Goal: Check status: Check status

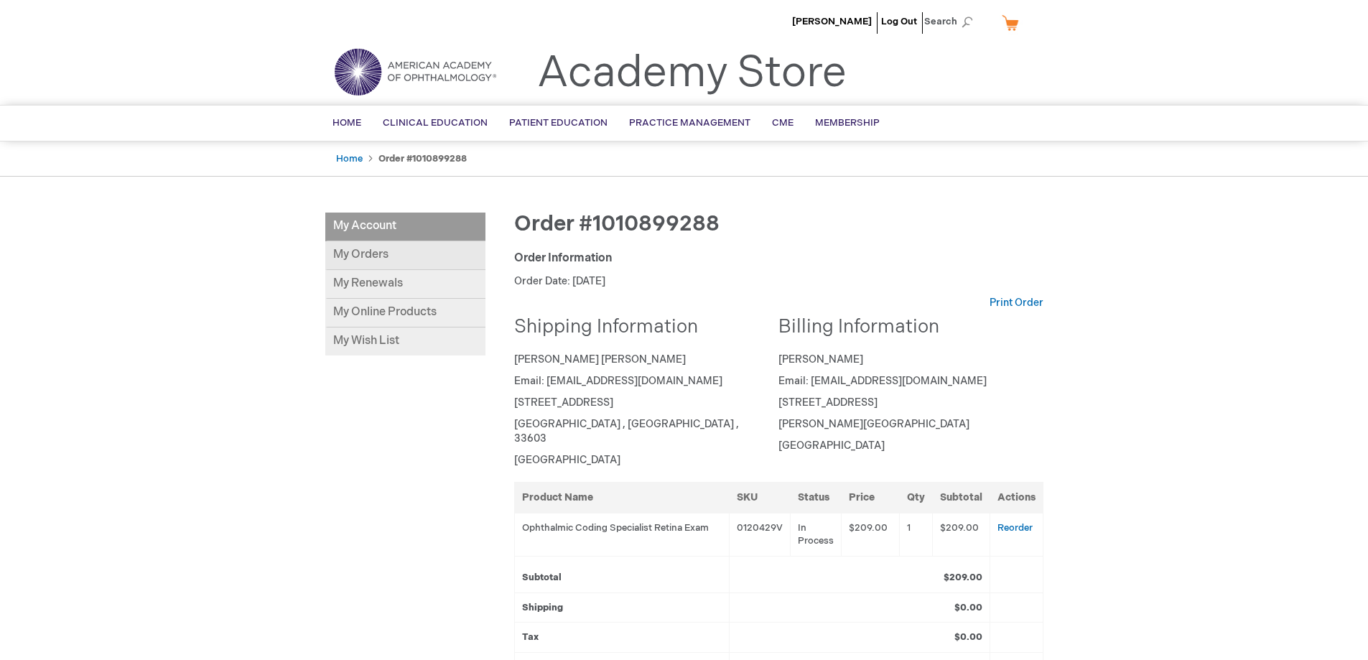
click at [344, 261] on link "My Orders" at bounding box center [405, 255] width 160 height 29
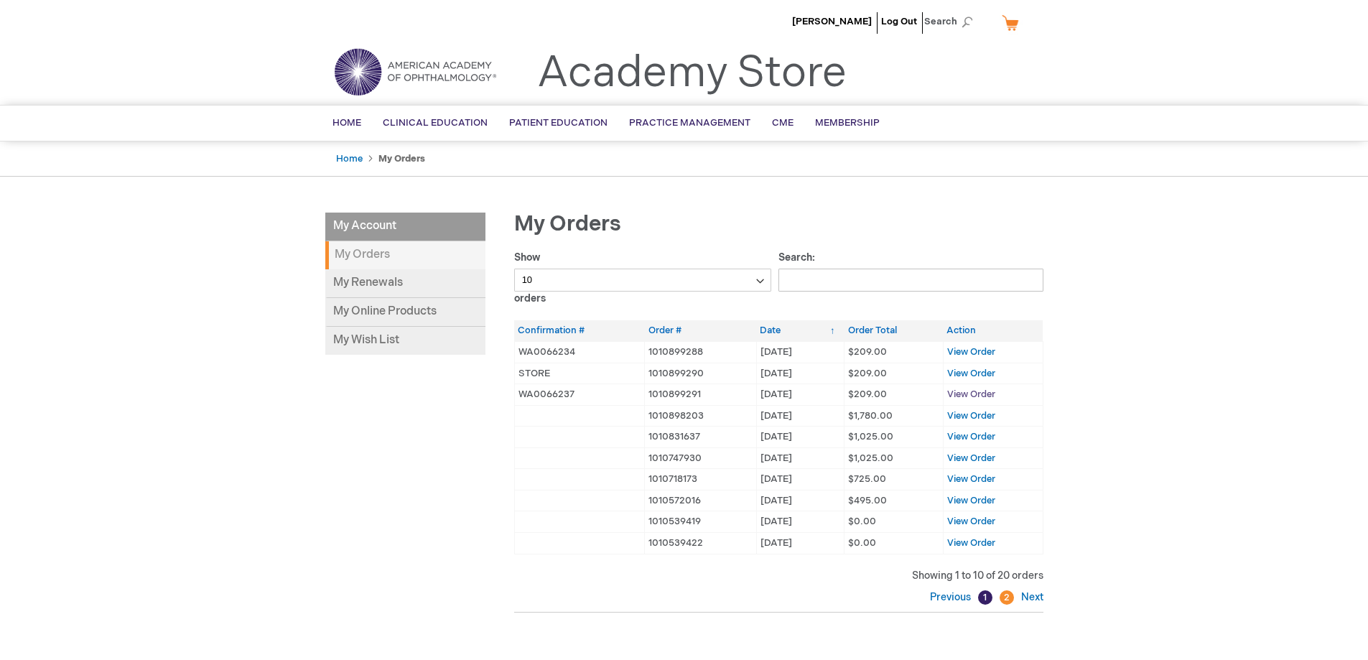
click at [969, 394] on span "View Order" at bounding box center [971, 394] width 48 height 11
click at [404, 312] on link "My Online Products" at bounding box center [405, 312] width 160 height 29
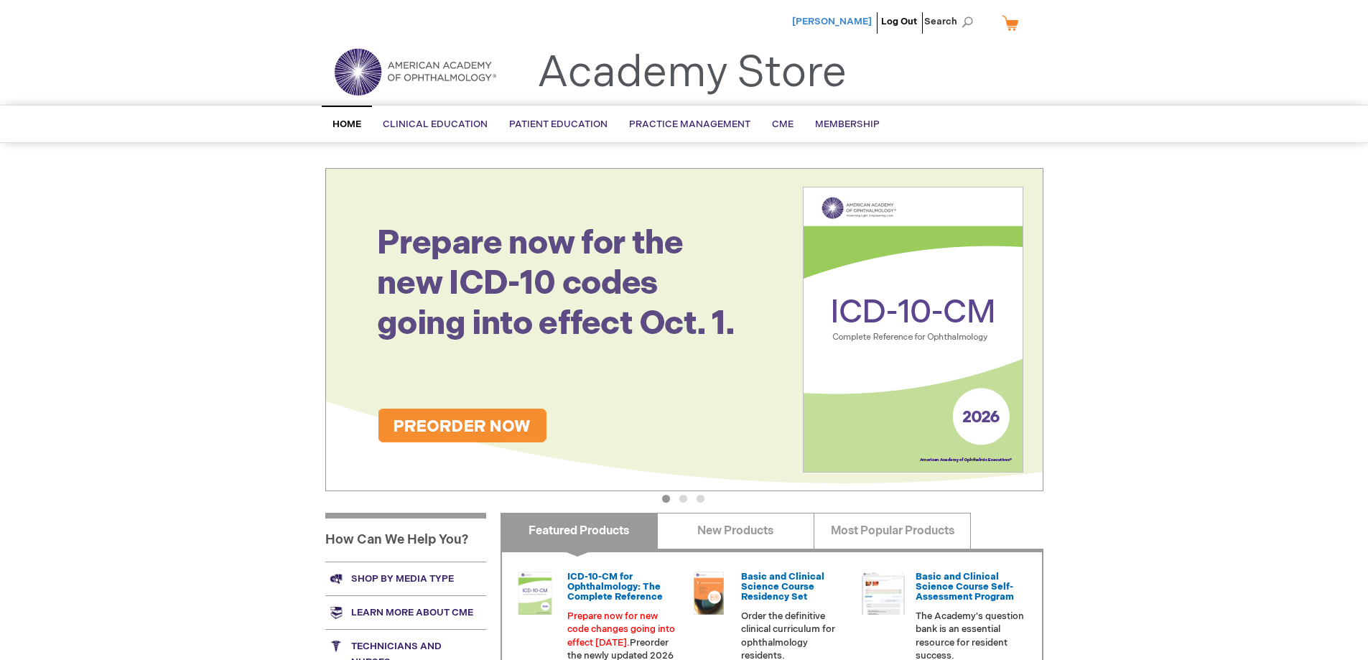
click at [845, 23] on span "[PERSON_NAME]" at bounding box center [832, 21] width 80 height 11
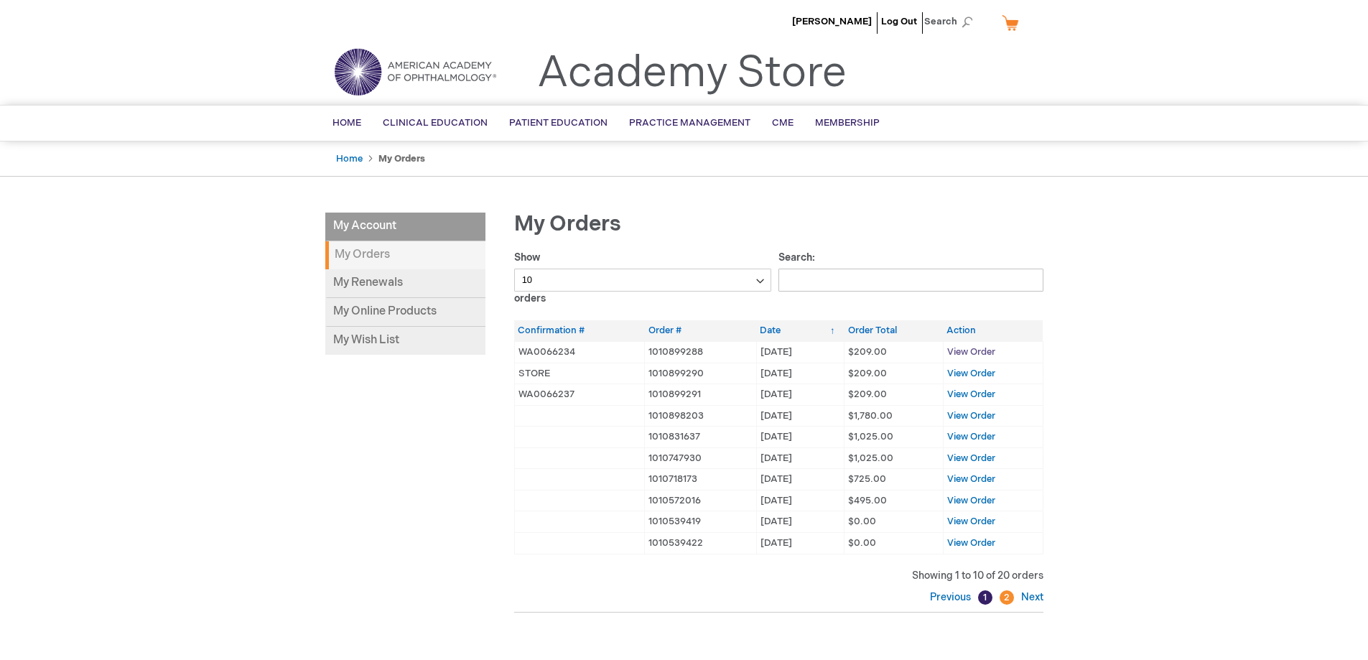
click at [965, 354] on span "View Order" at bounding box center [971, 351] width 48 height 11
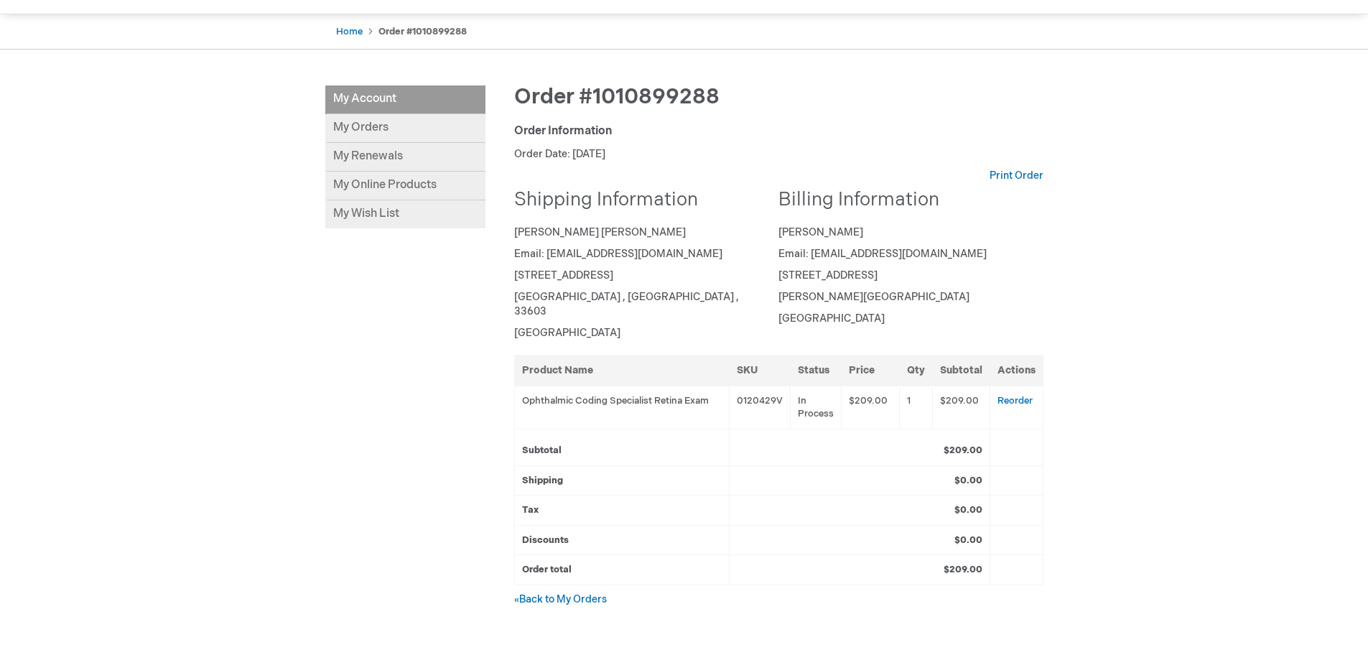
scroll to position [291, 0]
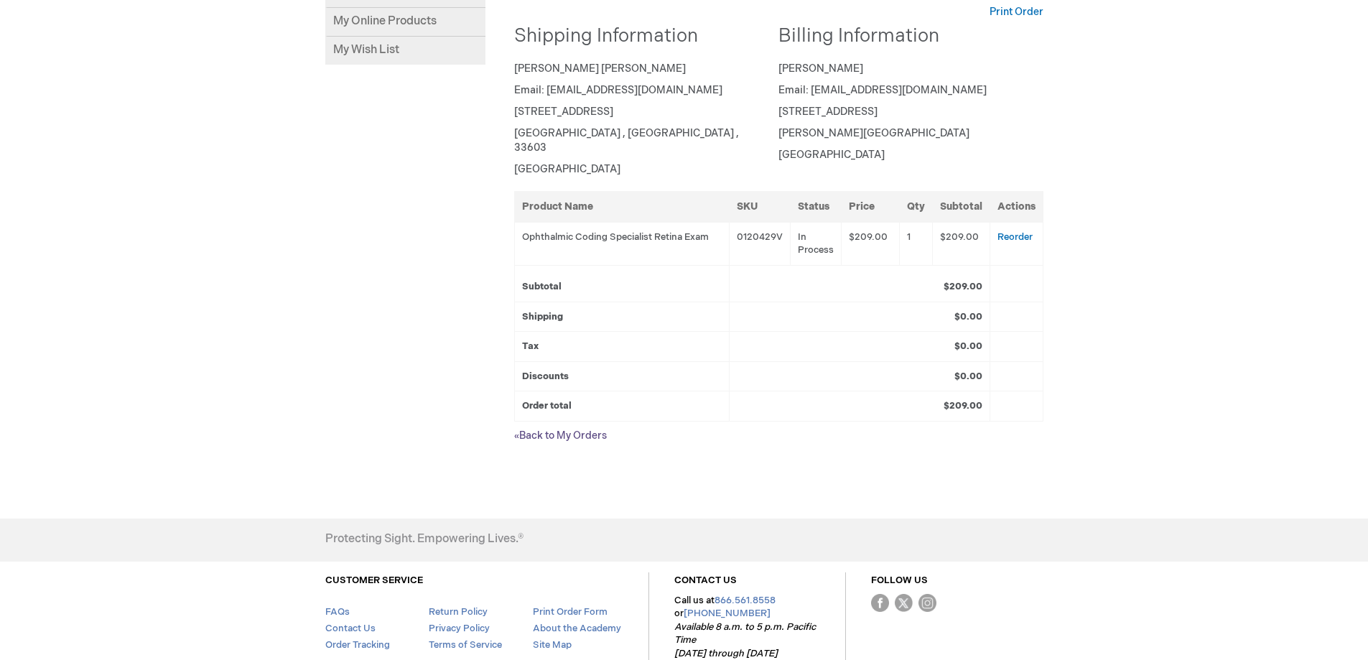
click at [598, 430] on link "« Back to My Orders" at bounding box center [560, 436] width 93 height 12
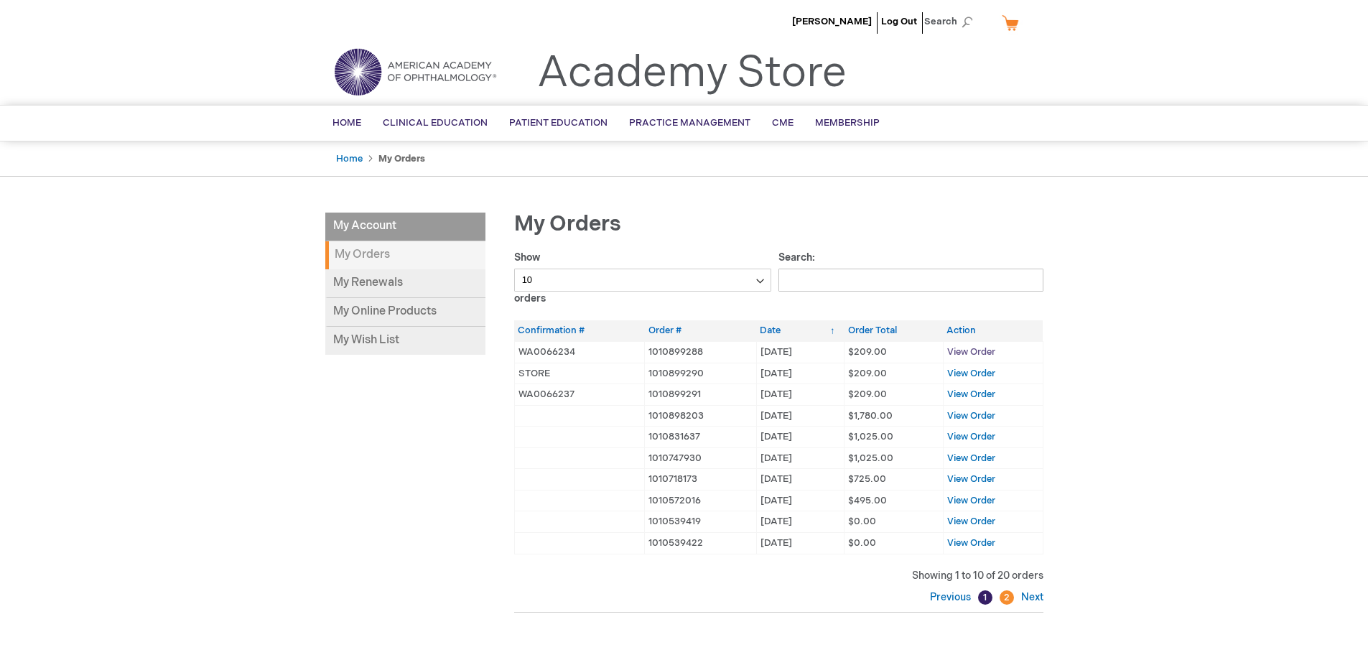
click at [976, 356] on span "View Order" at bounding box center [971, 351] width 48 height 11
click at [960, 373] on span "View Order" at bounding box center [971, 373] width 48 height 11
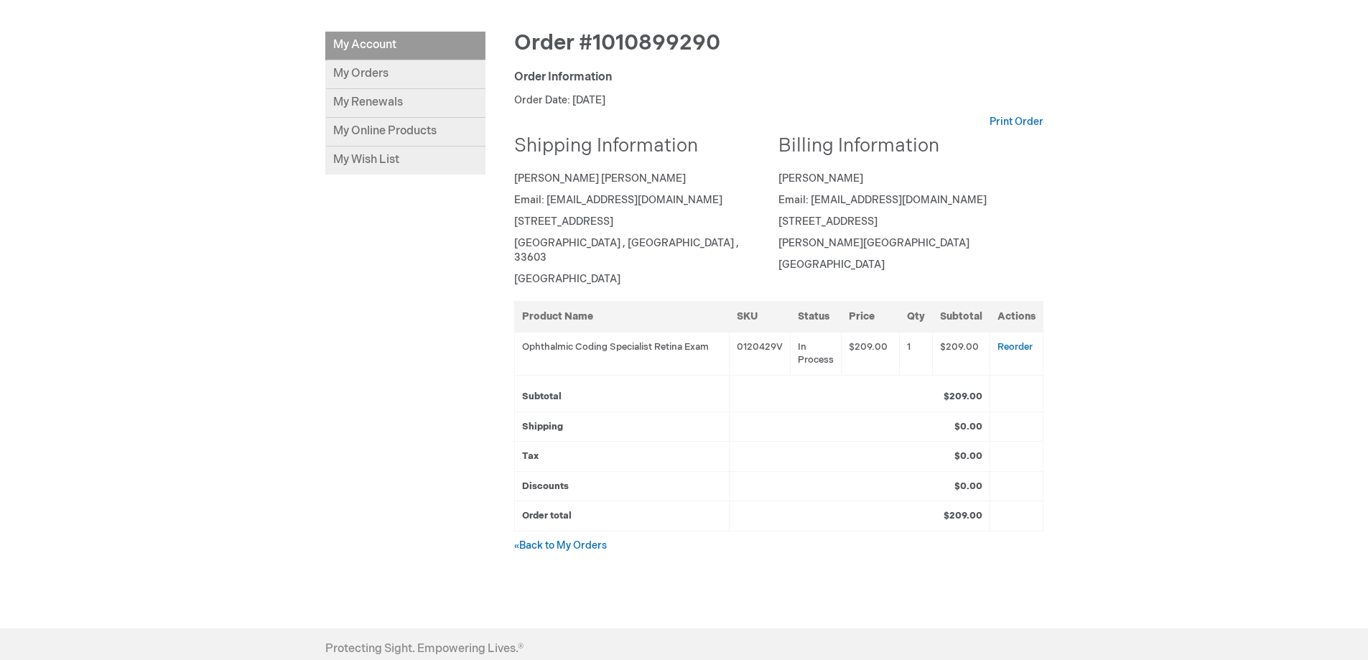
scroll to position [144, 0]
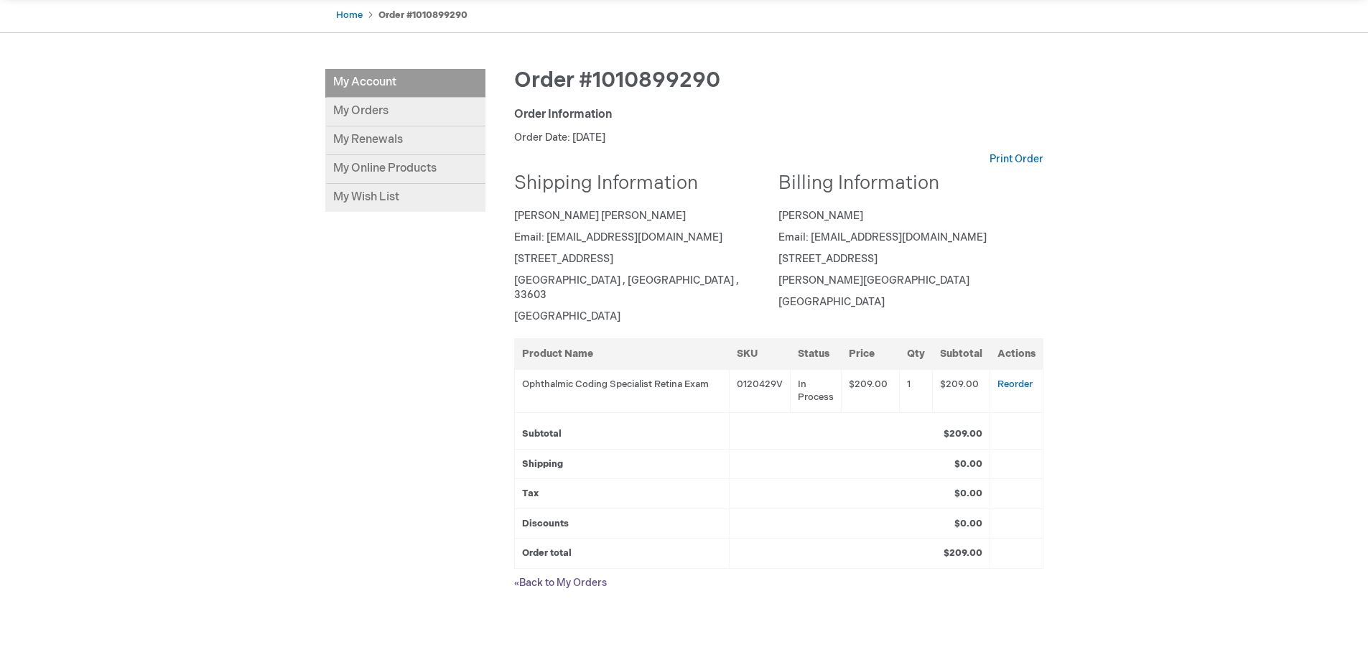
click at [581, 577] on link "« Back to My Orders" at bounding box center [560, 583] width 93 height 12
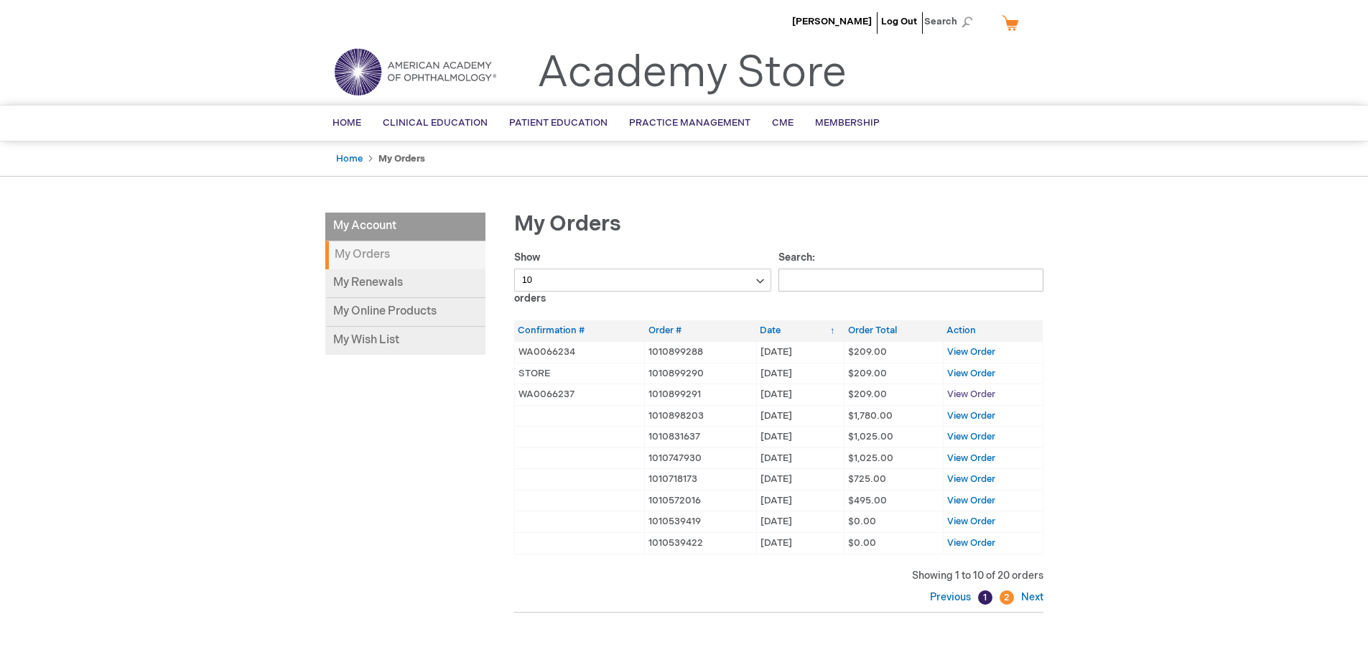
click at [955, 394] on span "View Order" at bounding box center [971, 394] width 48 height 11
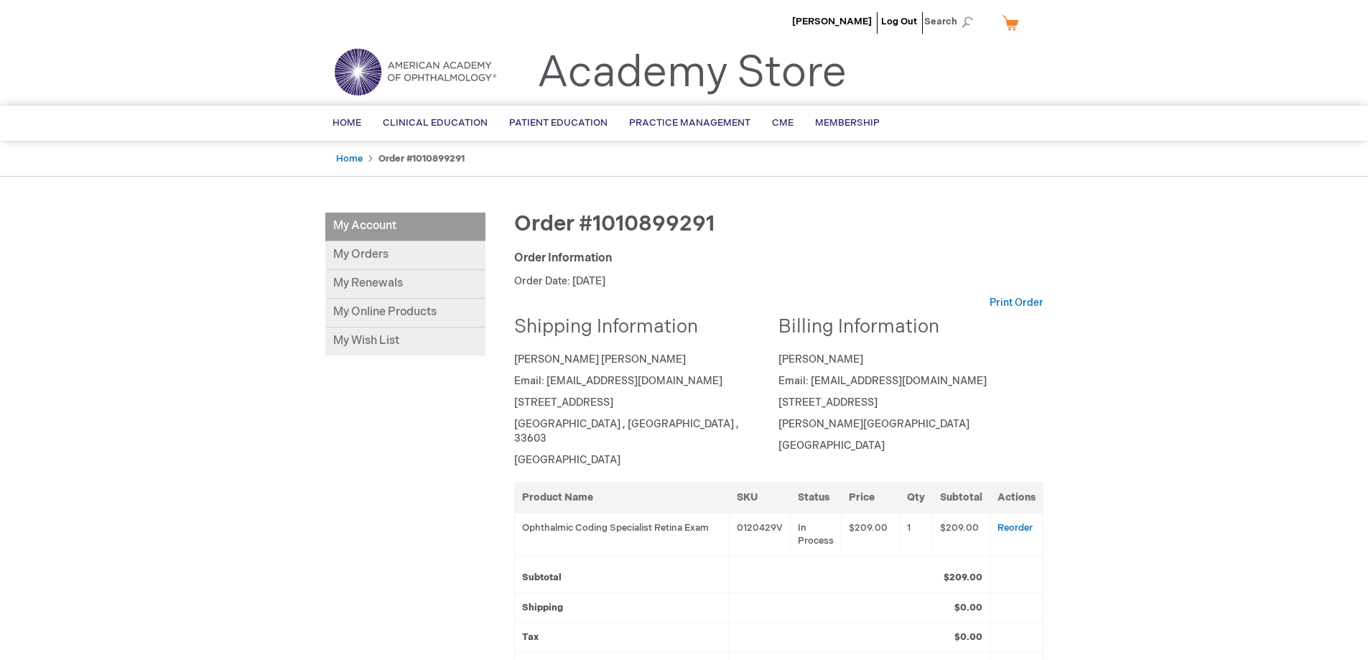
click at [134, 328] on div "[PERSON_NAME] Log Out Search My Cart CLOSE RECENTLY ADDED ITEM(S) Close There a…" at bounding box center [684, 518] width 1368 height 1037
